Goal: Task Accomplishment & Management: Manage account settings

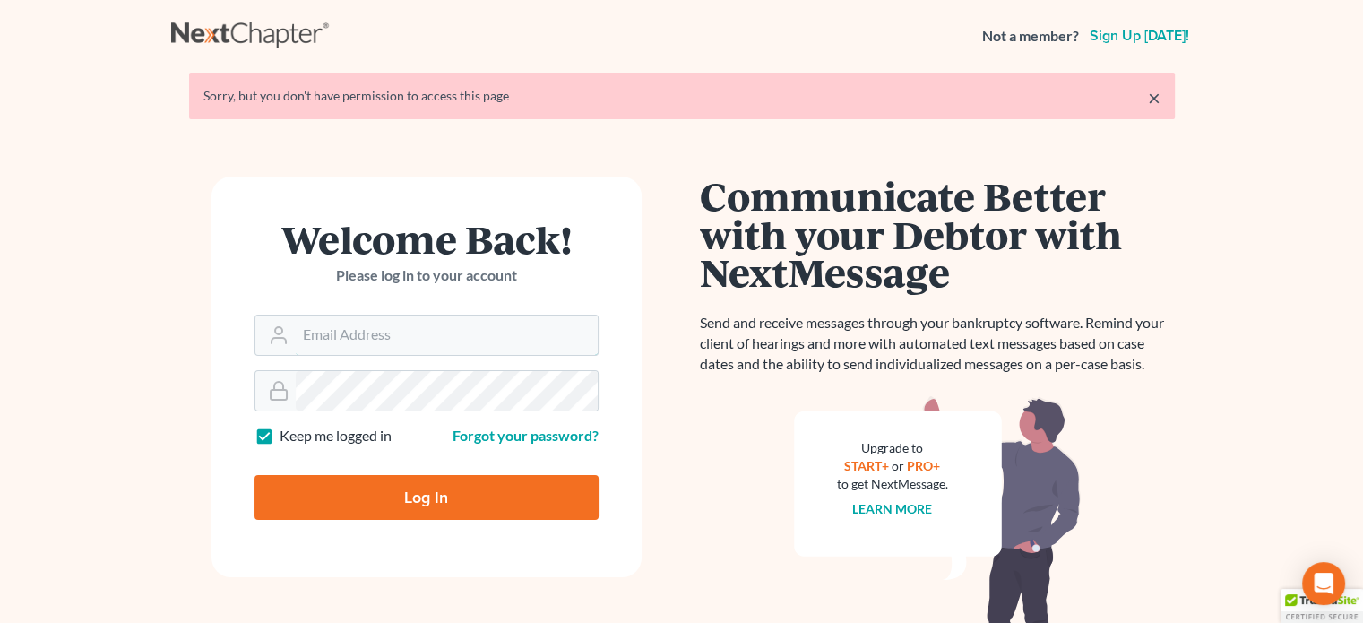
type input "[PERSON_NAME][EMAIL_ADDRESS][DOMAIN_NAME]"
click at [388, 510] on input "Log In" at bounding box center [427, 497] width 344 height 45
type input "Thinking..."
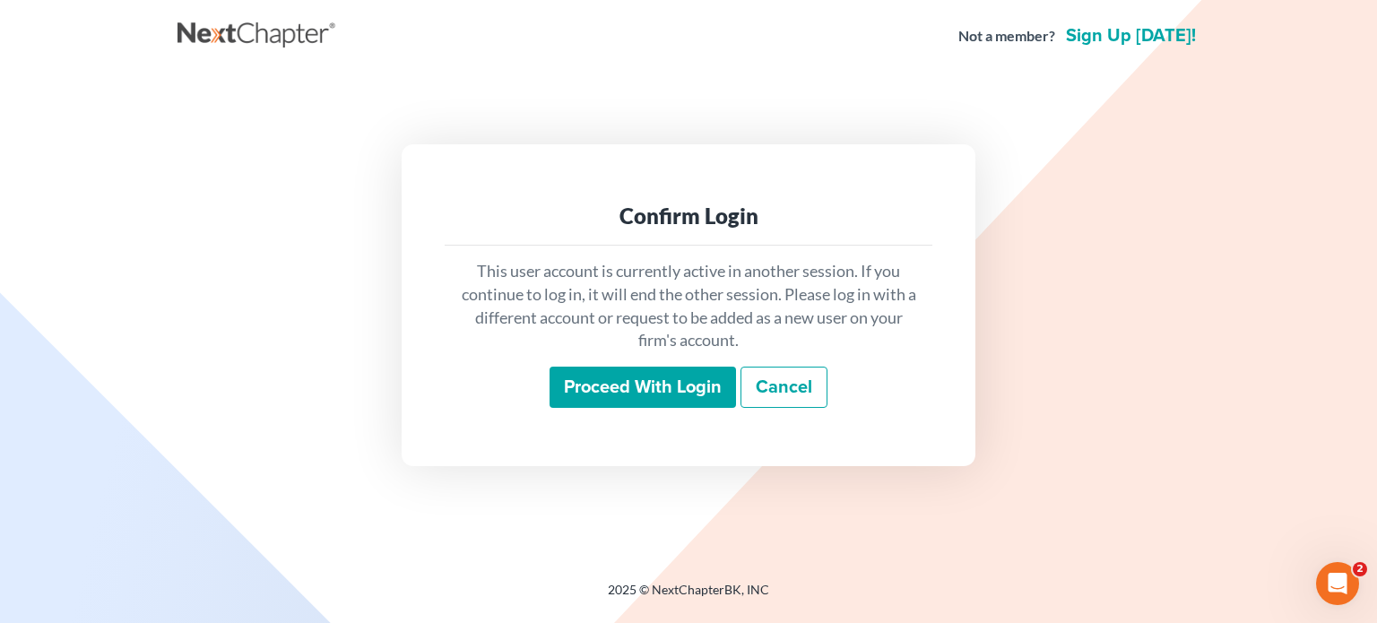
click at [606, 398] on input "Proceed with login" at bounding box center [642, 387] width 186 height 41
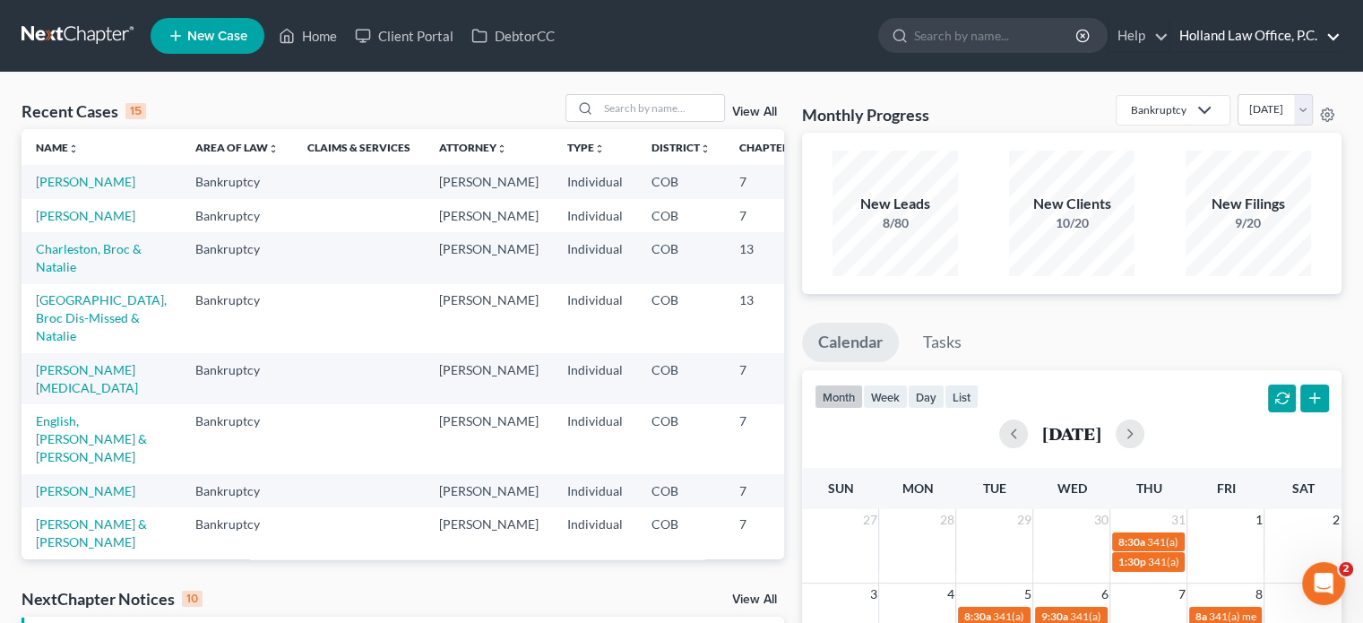
click at [1209, 34] on link "Holland Law Office, P.C." at bounding box center [1256, 36] width 170 height 32
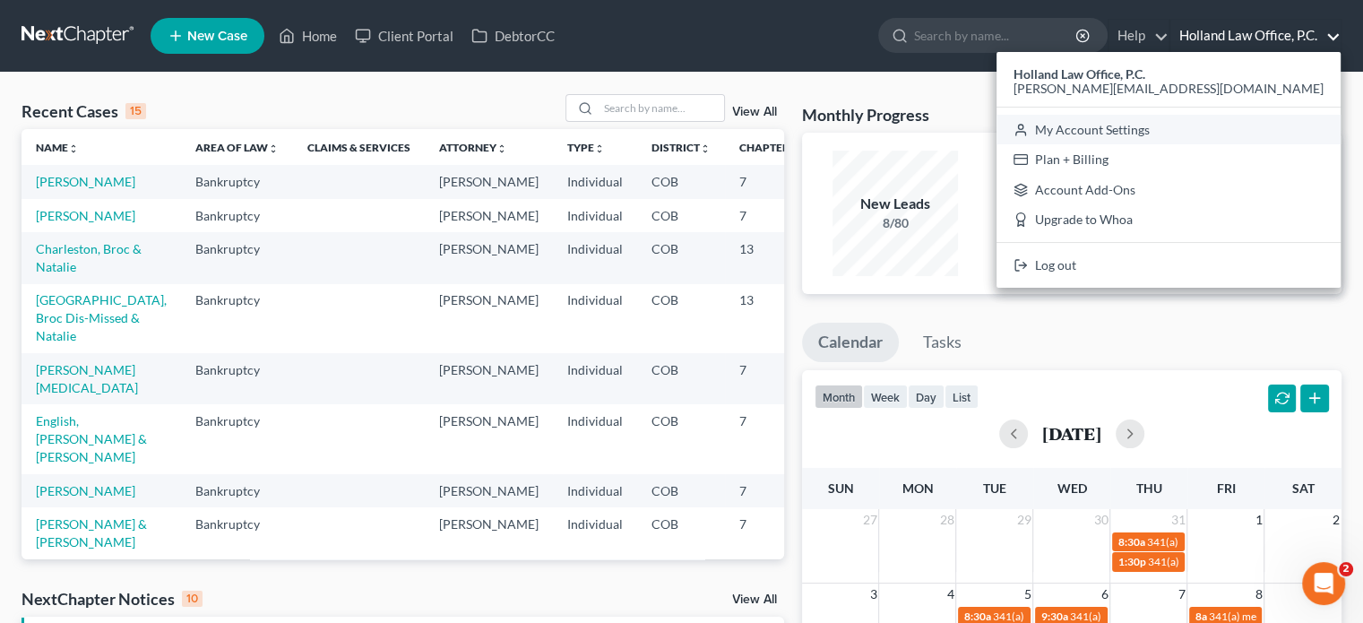
click at [1218, 131] on link "My Account Settings" at bounding box center [1169, 130] width 344 height 30
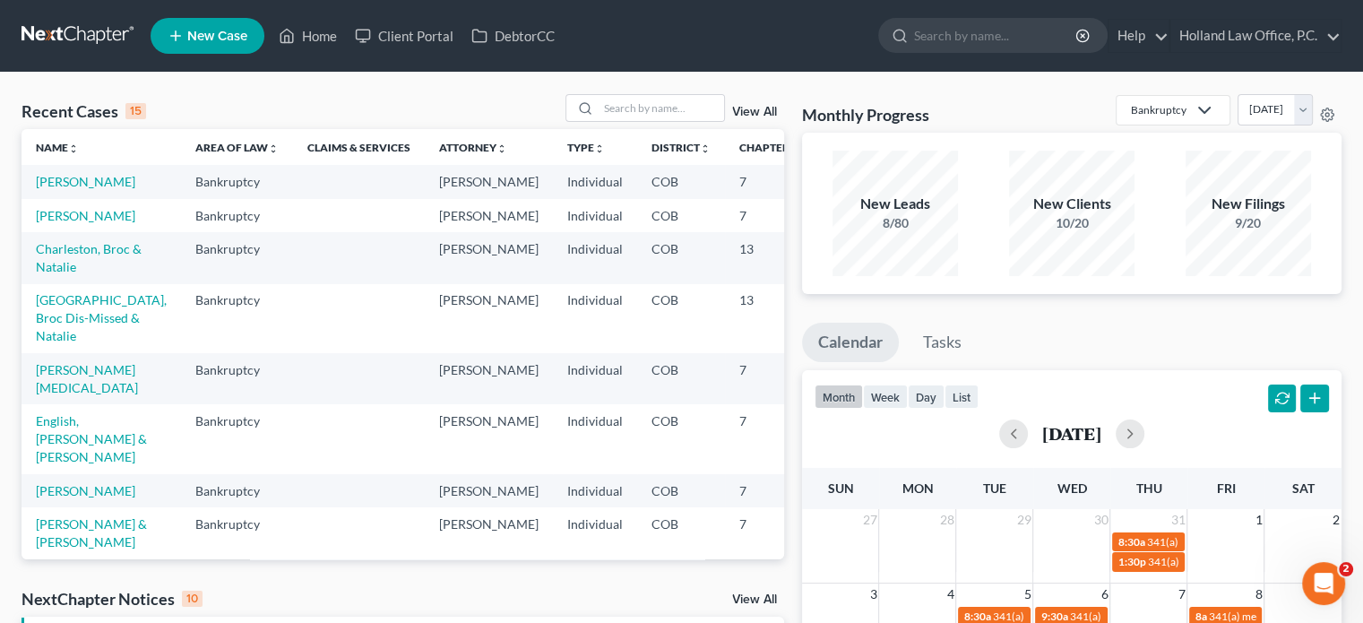
select select "28"
select select "5"
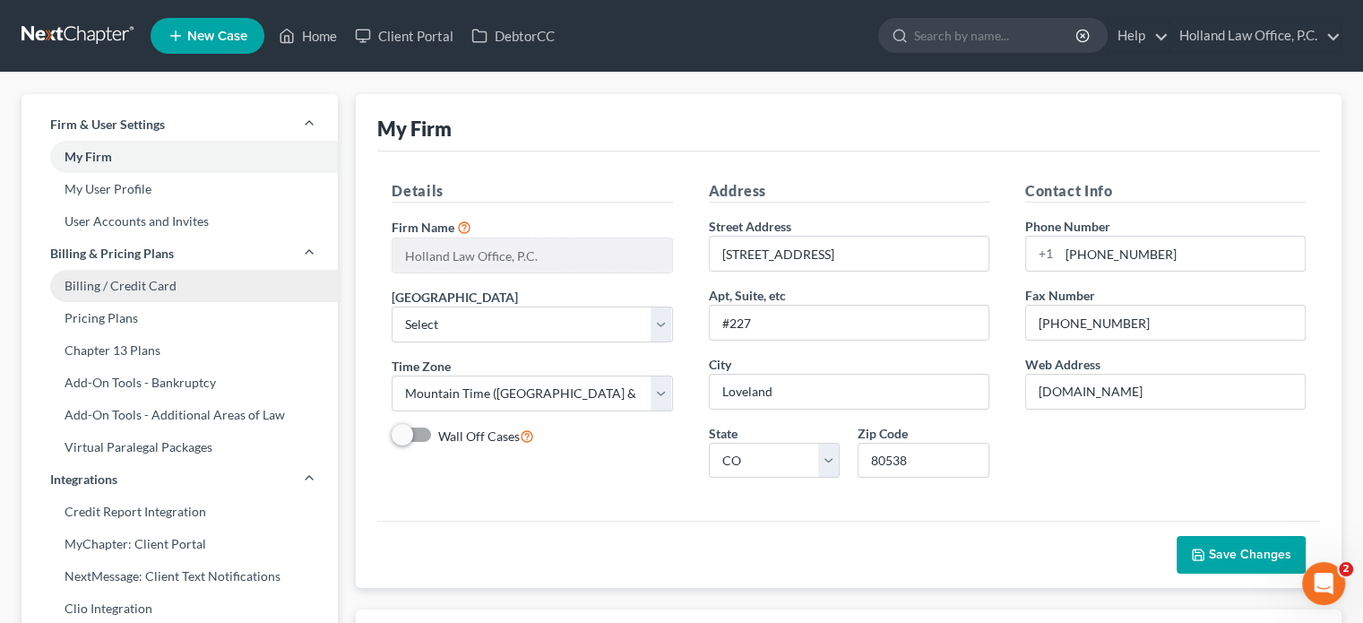
click at [143, 285] on link "Billing / Credit Card" at bounding box center [180, 286] width 316 height 32
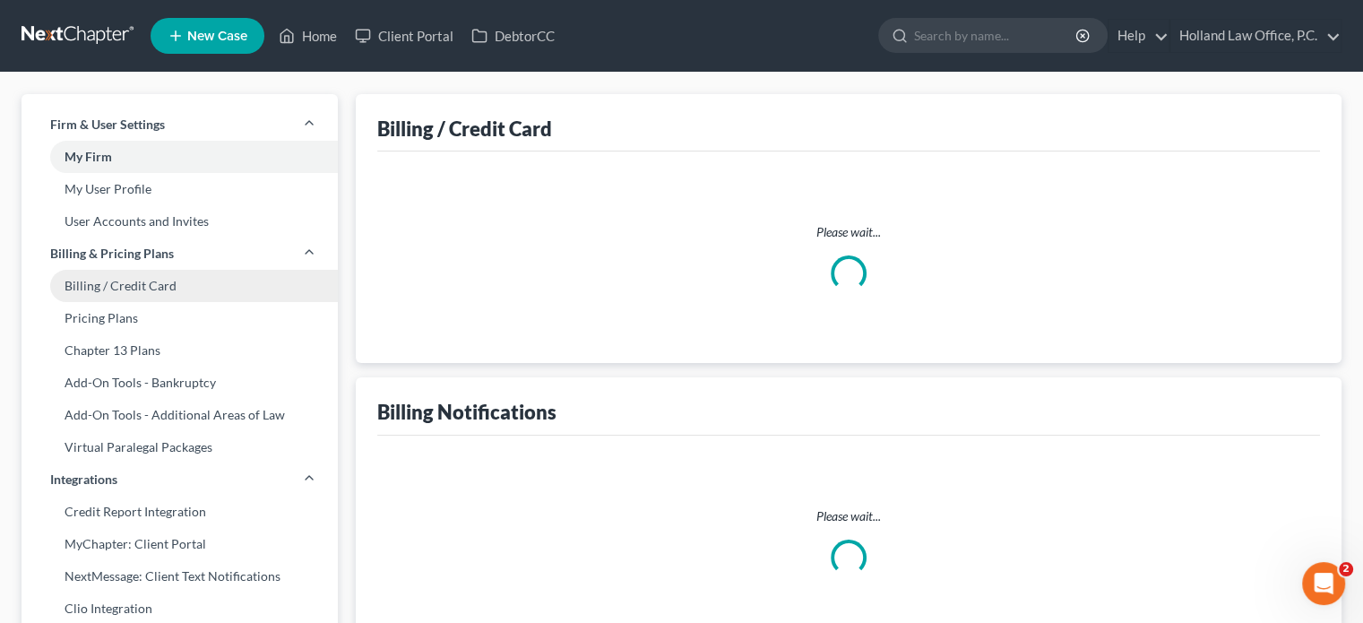
select select "5"
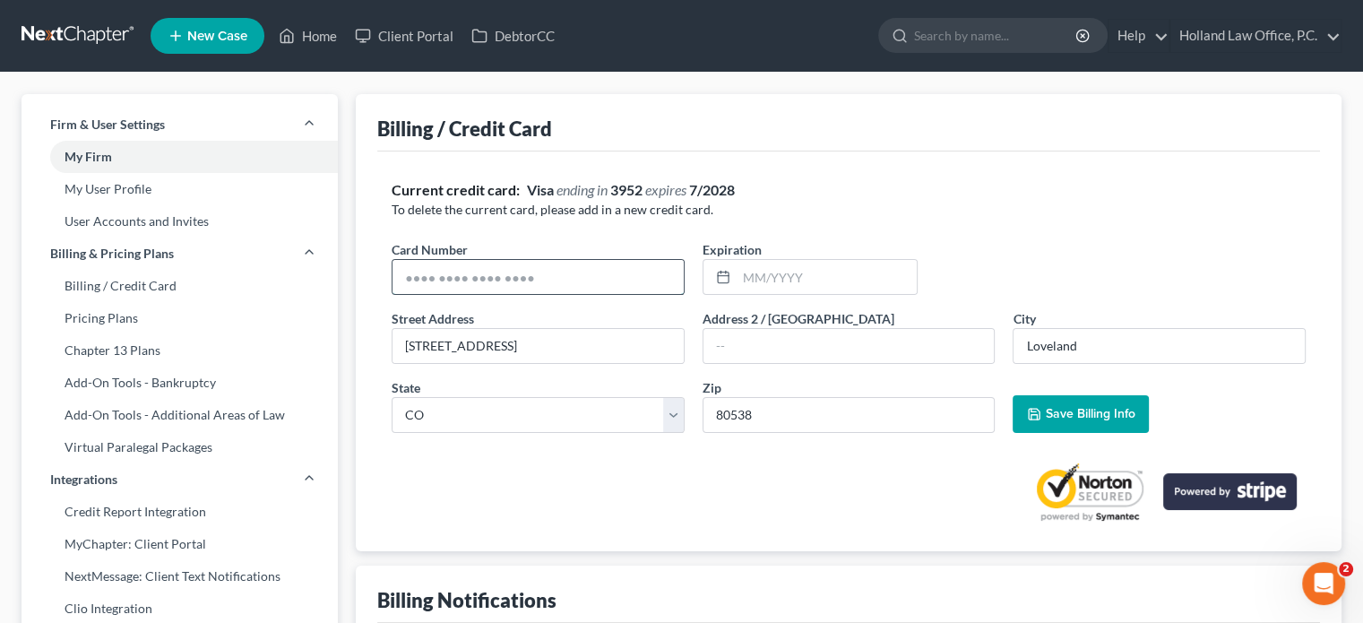
click at [602, 276] on input "text" at bounding box center [538, 277] width 291 height 34
click at [542, 272] on input "text" at bounding box center [538, 277] width 291 height 34
type input "4275350445969016"
type input "02/2027"
click at [1050, 411] on span "Save Billing Info" at bounding box center [1090, 413] width 90 height 15
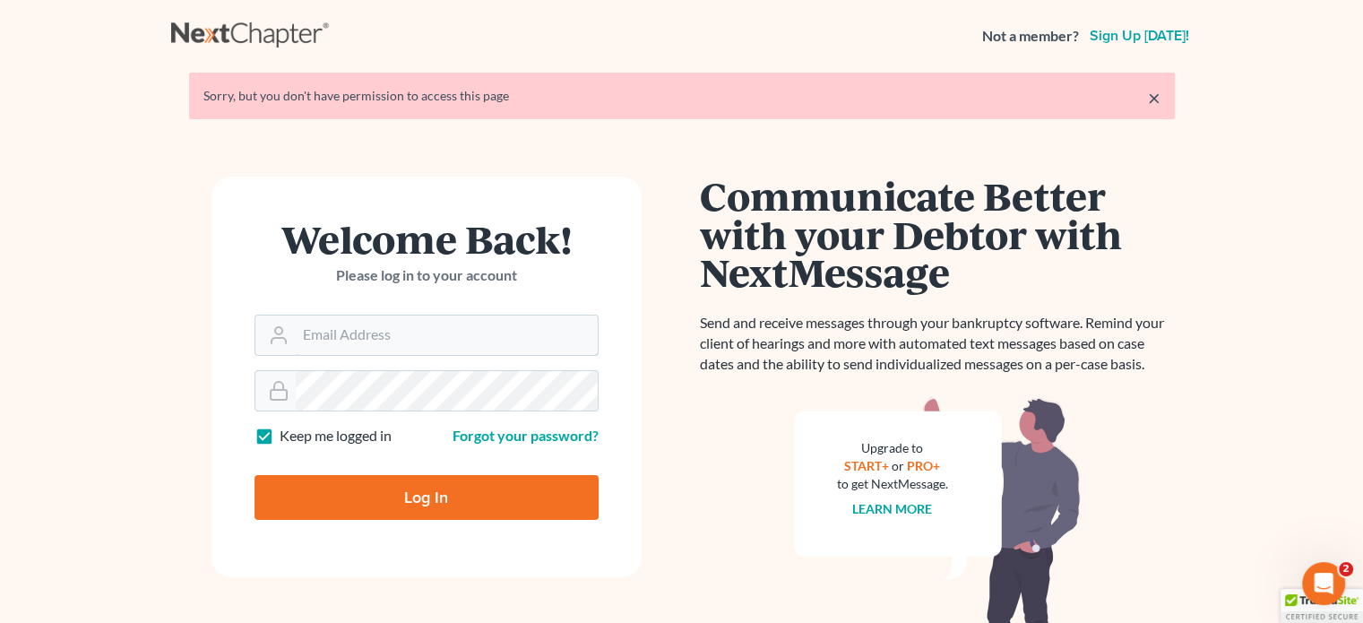
type input "[PERSON_NAME][EMAIL_ADDRESS][DOMAIN_NAME]"
click at [341, 500] on input "Log In" at bounding box center [427, 497] width 344 height 45
type input "Thinking..."
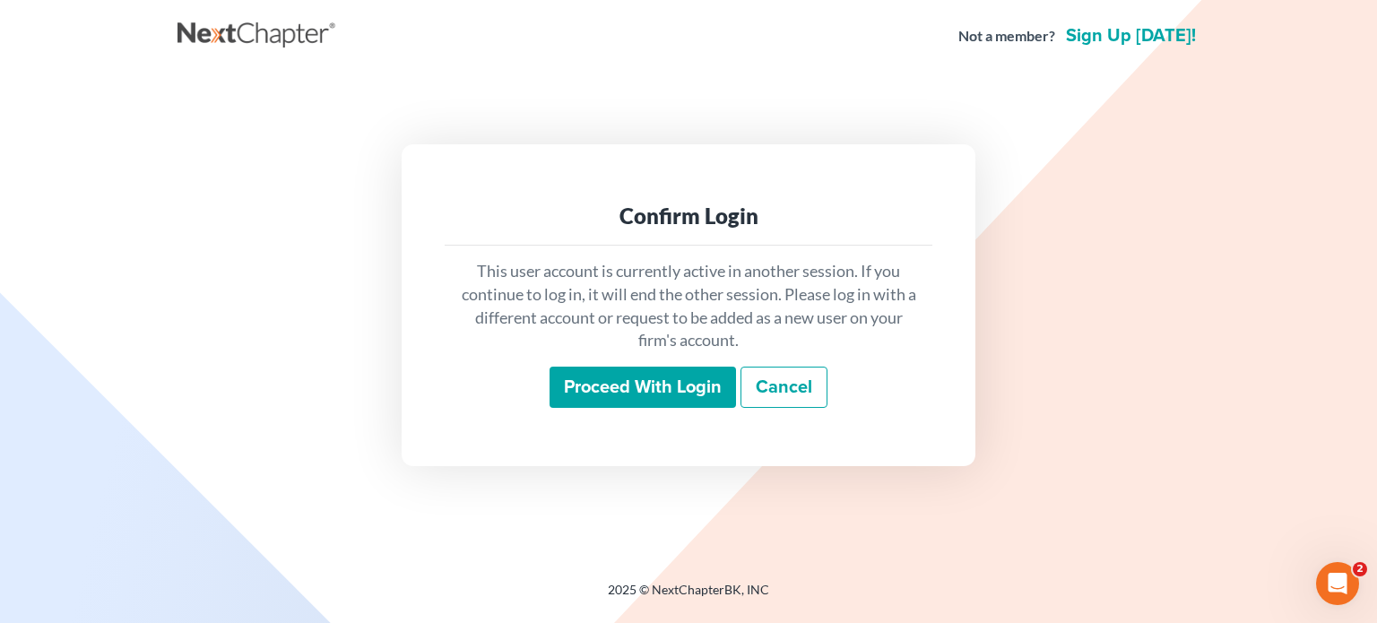
click at [549, 394] on input "Proceed with login" at bounding box center [642, 387] width 186 height 41
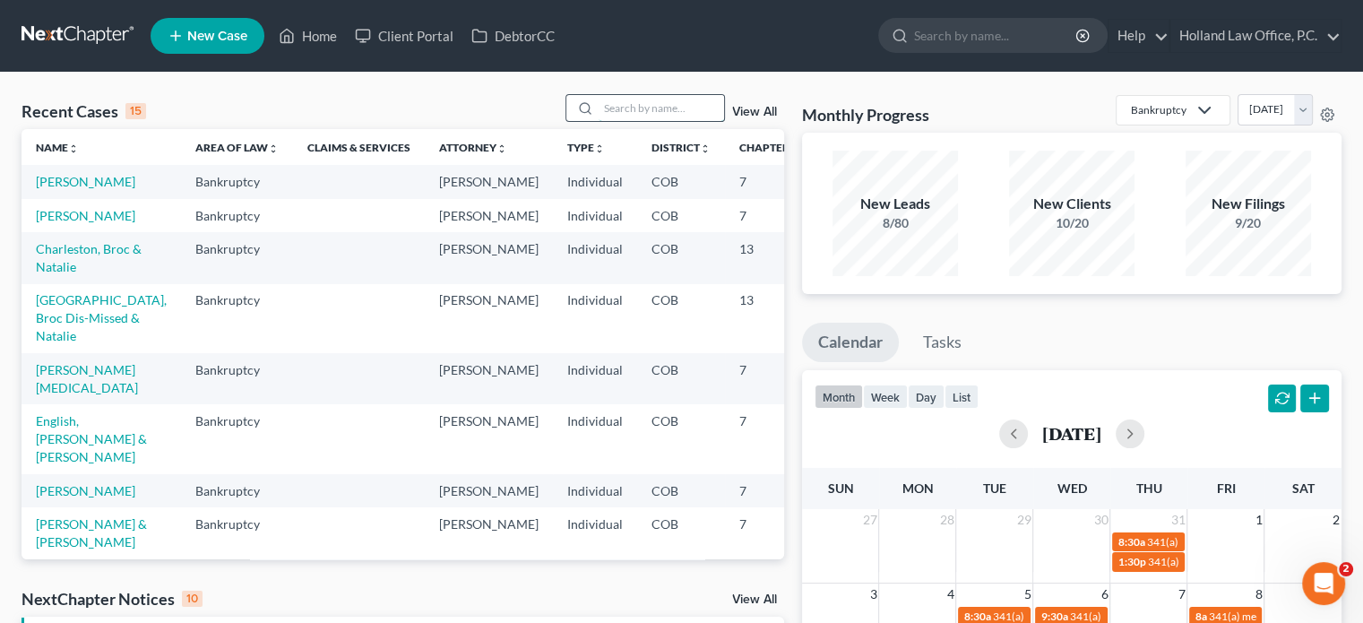
click at [620, 105] on input "search" at bounding box center [661, 108] width 125 height 26
